Goal: Transaction & Acquisition: Purchase product/service

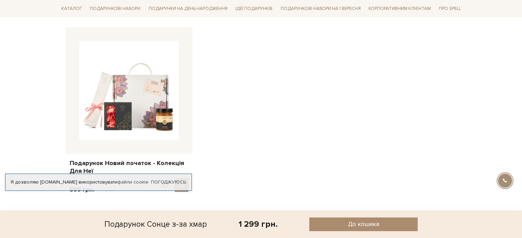
scroll to position [412, 0]
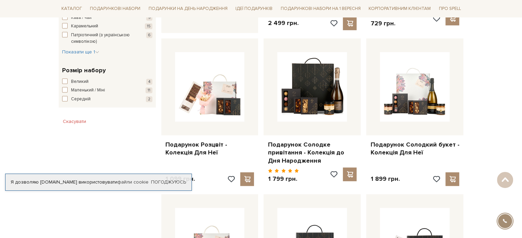
scroll to position [409, 0]
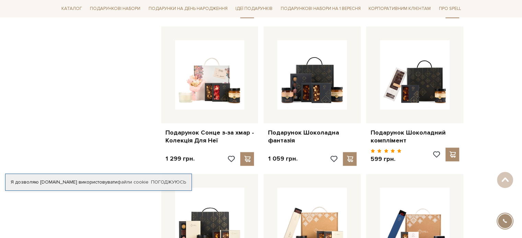
scroll to position [556, 0]
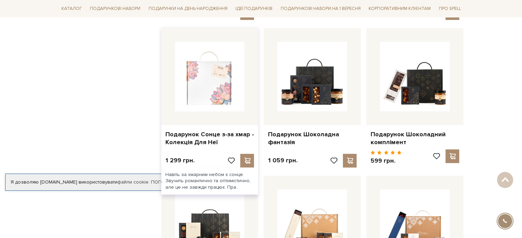
click at [226, 63] on img at bounding box center [210, 77] width 70 height 70
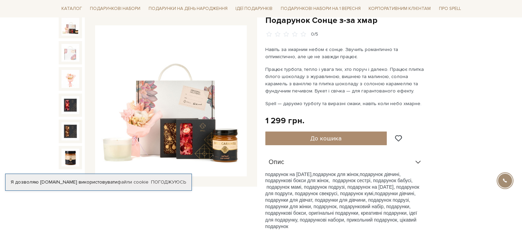
scroll to position [77, 0]
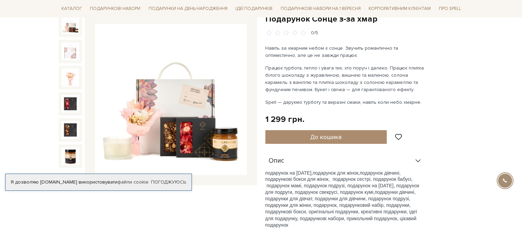
click at [196, 114] on img at bounding box center [171, 100] width 152 height 152
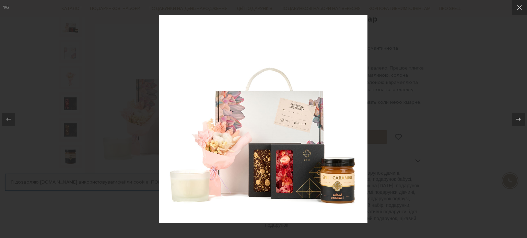
click at [494, 80] on div at bounding box center [263, 119] width 527 height 238
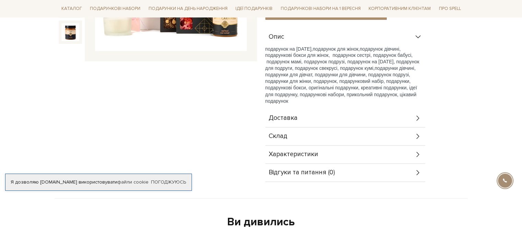
scroll to position [210, 0]
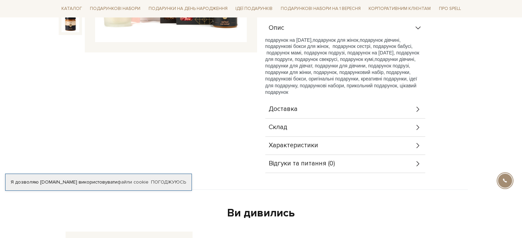
click at [418, 128] on icon at bounding box center [418, 128] width 8 height 8
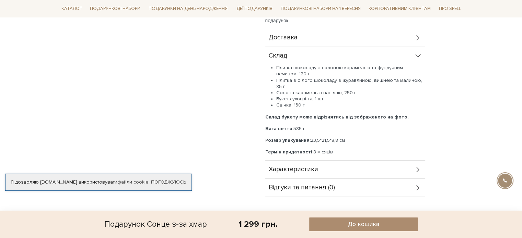
scroll to position [284, 0]
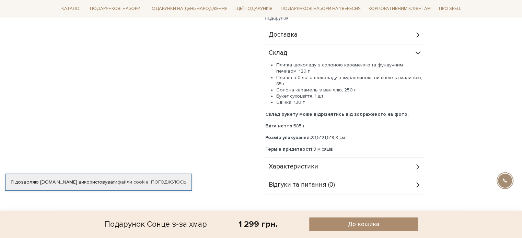
click at [414, 163] on icon at bounding box center [418, 167] width 8 height 8
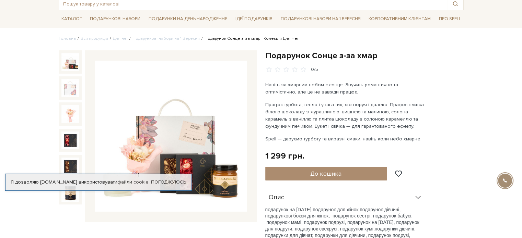
scroll to position [41, 0]
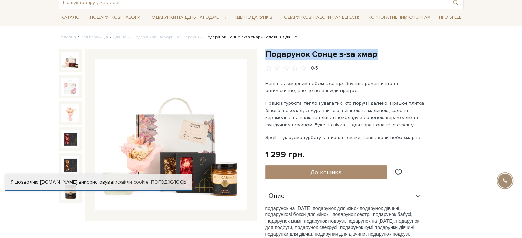
drag, startPoint x: 378, startPoint y: 54, endPoint x: 264, endPoint y: 52, distance: 113.9
copy h1 "Подарунок Сонце з-за хмар"
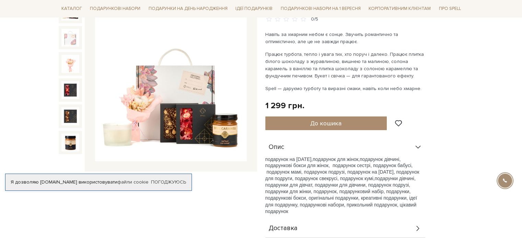
scroll to position [96, 0]
